Goal: Transaction & Acquisition: Download file/media

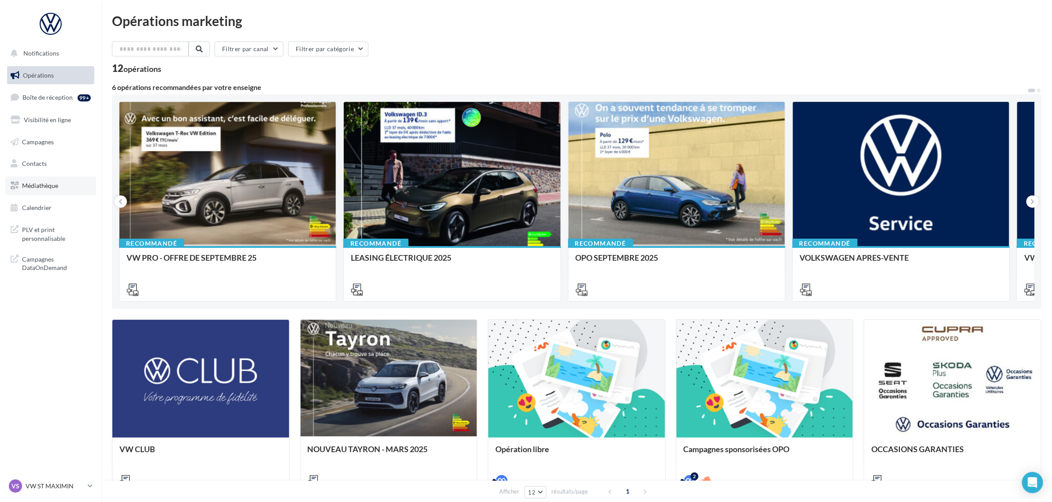
click at [51, 192] on link "Médiathèque" at bounding box center [50, 185] width 91 height 19
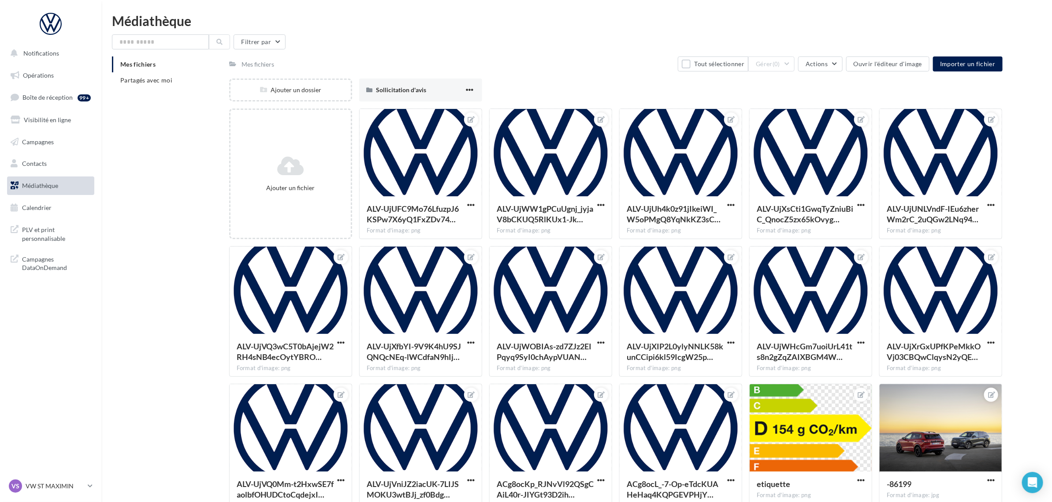
click at [163, 88] on div "Mes fichiers Partagés avec moi" at bounding box center [170, 75] width 117 height 39
click at [163, 83] on span "Partagés avec moi" at bounding box center [146, 79] width 52 height 7
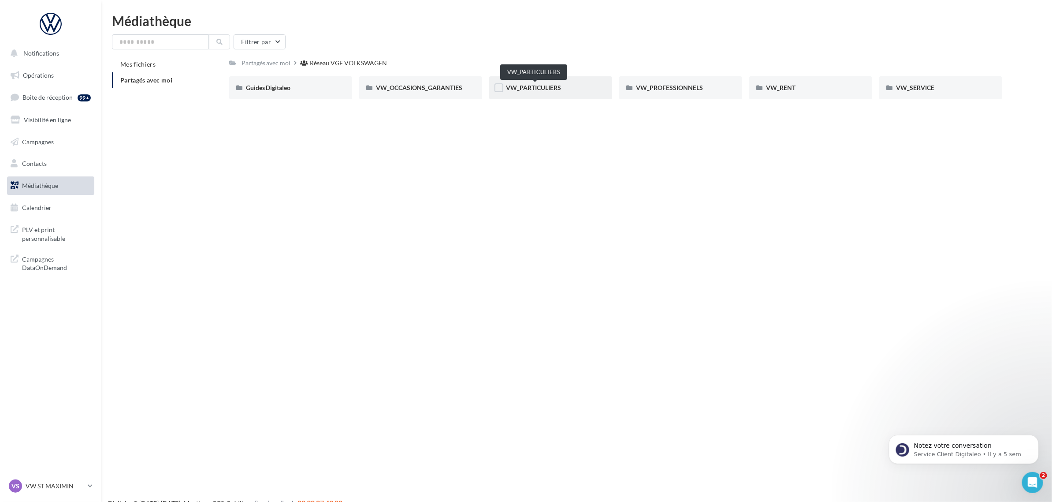
click at [559, 90] on span "VW_PARTICULIERS" at bounding box center [533, 87] width 55 height 7
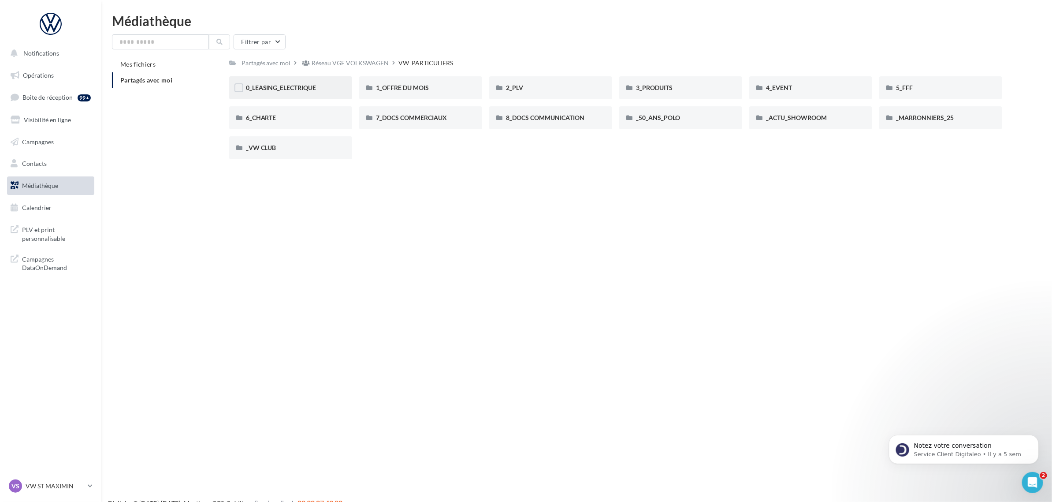
click at [318, 93] on div "0_LEASING_ELECTRIQUE" at bounding box center [290, 87] width 123 height 23
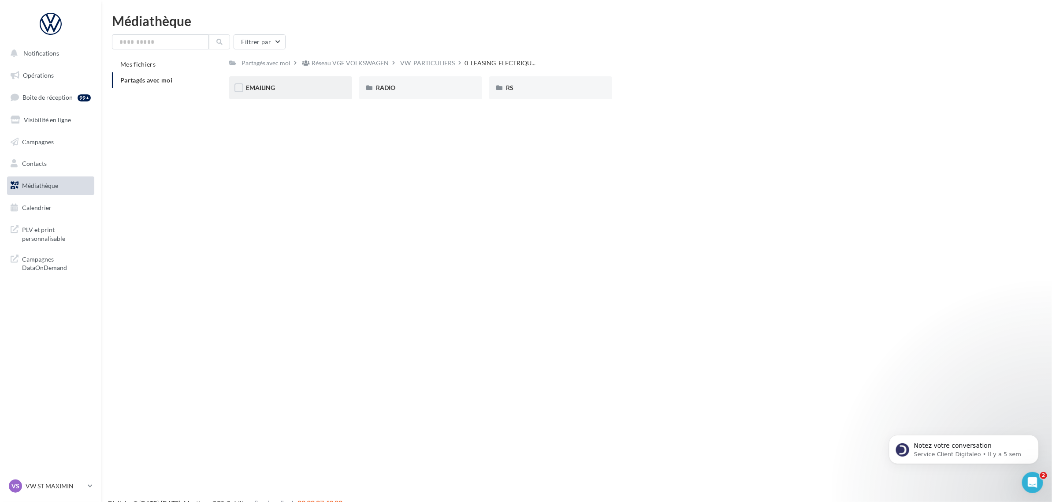
click at [324, 86] on div "EMAILING" at bounding box center [291, 87] width 90 height 9
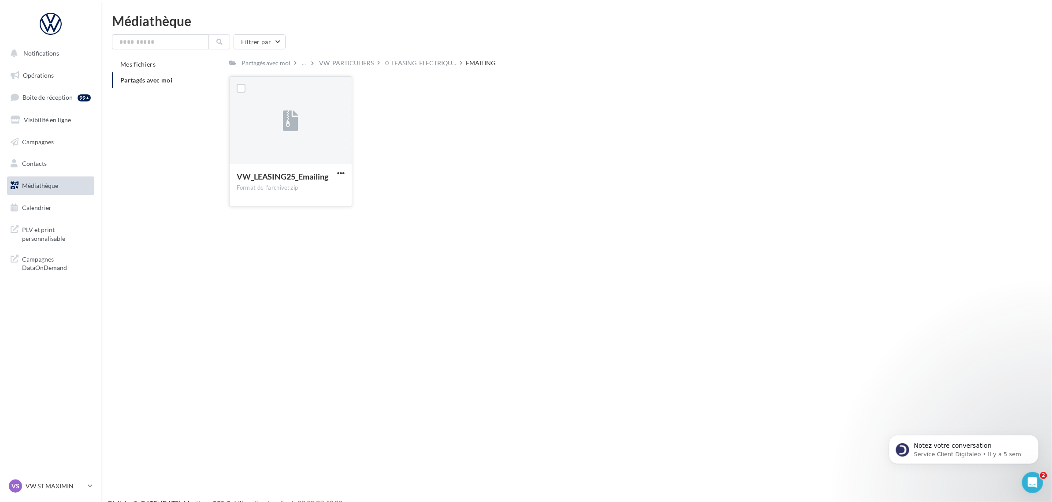
click at [345, 168] on div "VW_LEASING25_Emailing Format de l'archive: zip" at bounding box center [291, 184] width 122 height 41
click at [340, 175] on span "button" at bounding box center [340, 172] width 7 height 7
click at [325, 187] on button "Télécharger" at bounding box center [302, 190] width 88 height 23
click at [214, 470] on div "Notifications Opérations Boîte de réception 99+ Visibilité en ligne Campagnes C…" at bounding box center [526, 265] width 1052 height 502
click at [61, 488] on p "VW ST MAXIMIN" at bounding box center [55, 485] width 59 height 9
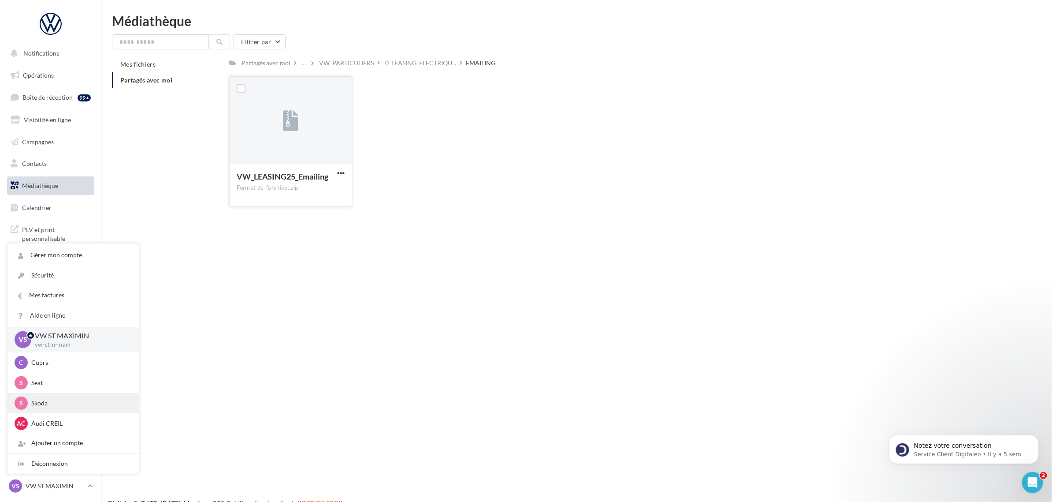
click at [67, 409] on div "S Skoda sk-stma-mam" at bounding box center [73, 402] width 117 height 13
